Goal: Check status: Check status

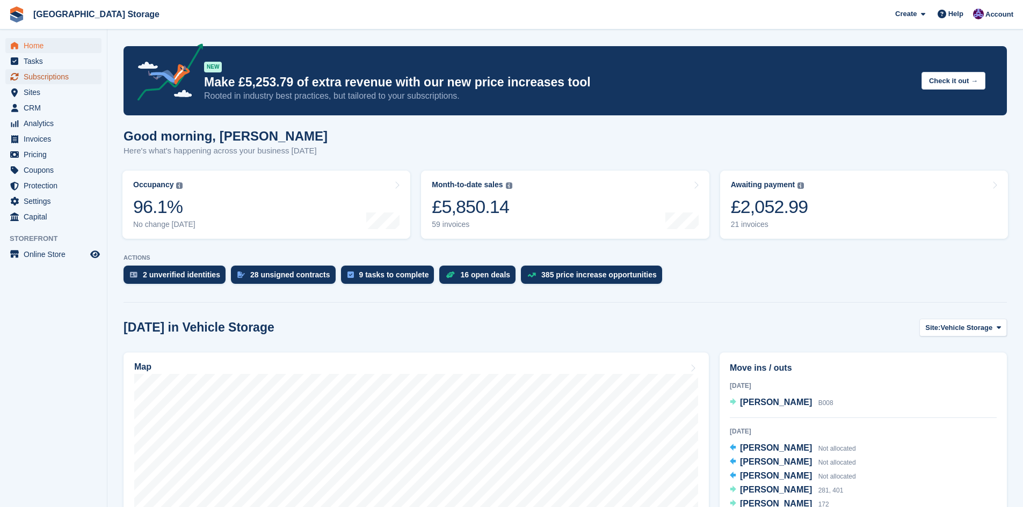
click at [63, 78] on span "Subscriptions" at bounding box center [56, 76] width 64 height 15
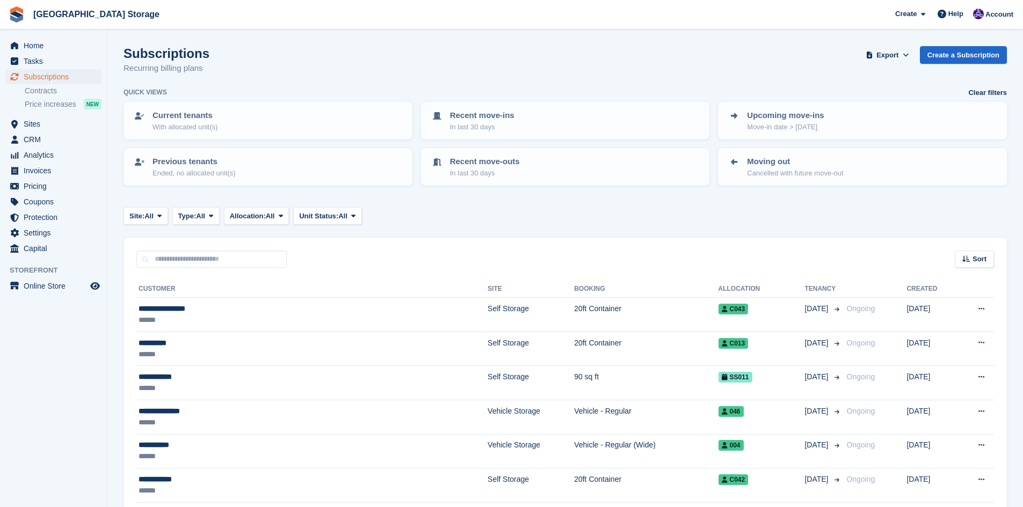
click at [234, 249] on div "Sort Sort by Customer name Date created Move in date Move out date Created (old…" at bounding box center [565, 253] width 883 height 31
click at [231, 255] on input "text" at bounding box center [211, 260] width 150 height 18
type input "****"
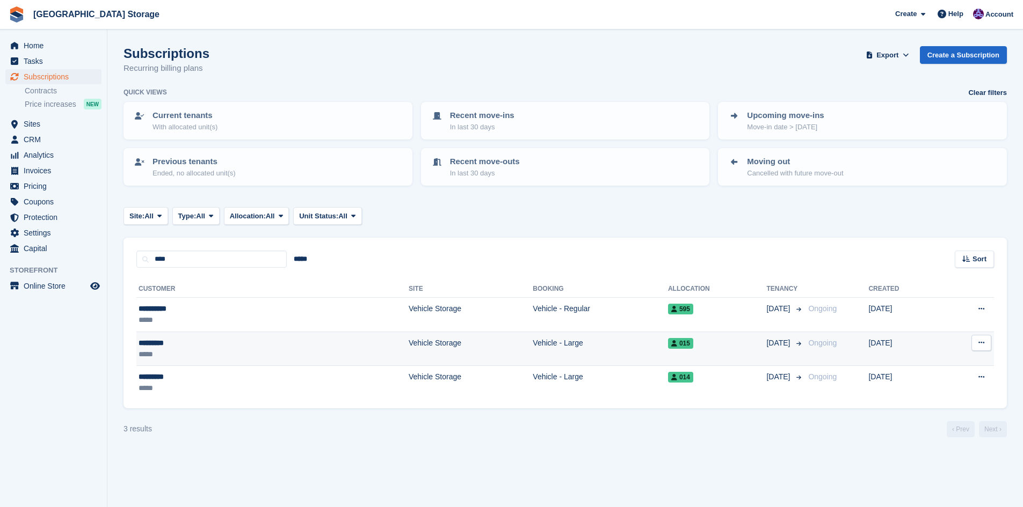
click at [409, 356] on td "Vehicle Storage" at bounding box center [471, 349] width 124 height 34
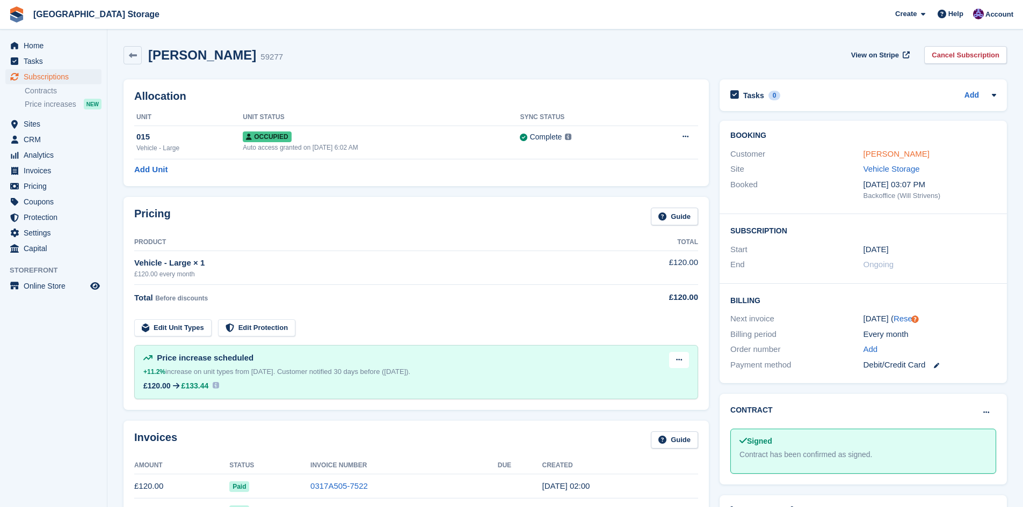
click at [875, 154] on link "[PERSON_NAME]" at bounding box center [897, 153] width 66 height 9
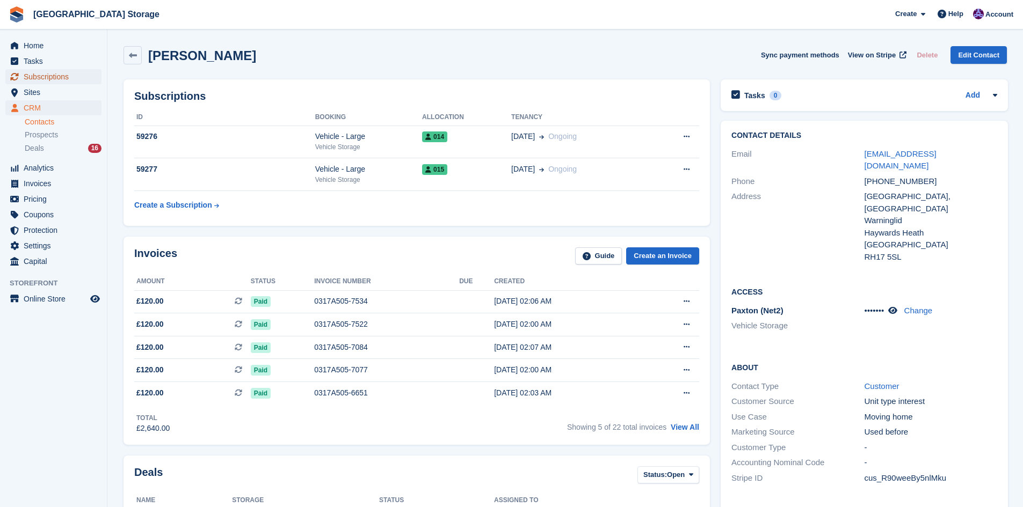
click at [54, 82] on span "Subscriptions" at bounding box center [56, 76] width 64 height 15
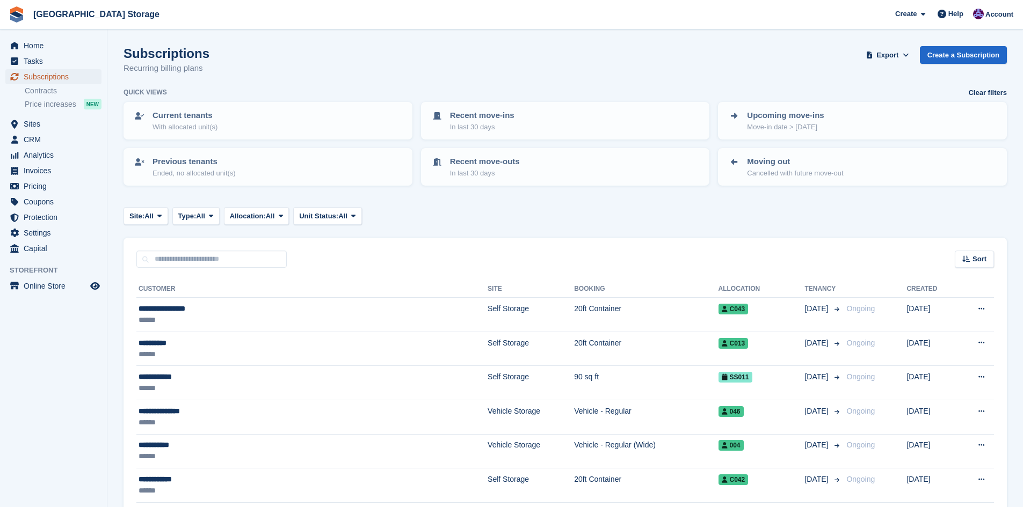
click at [52, 76] on span "Subscriptions" at bounding box center [56, 76] width 64 height 15
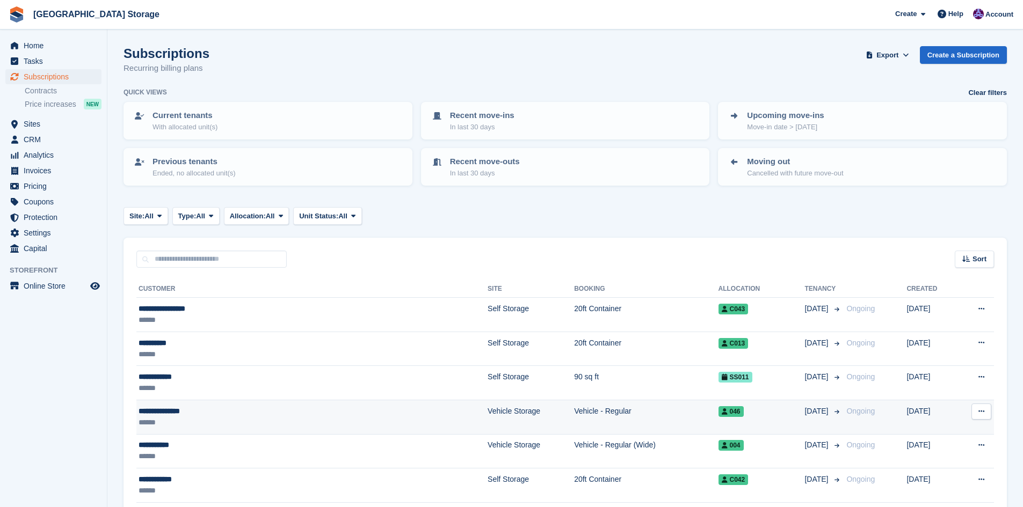
click at [581, 415] on td "Vehicle - Regular" at bounding box center [646, 417] width 144 height 34
